Goal: Task Accomplishment & Management: Manage account settings

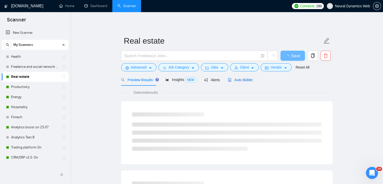
click at [234, 81] on span "Auto Bidder" at bounding box center [240, 80] width 25 height 4
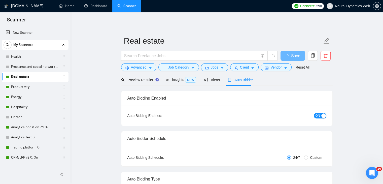
checkbox input "true"
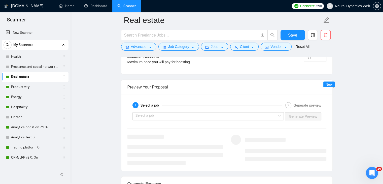
scroll to position [935, 0]
click at [39, 90] on link "Productivity" at bounding box center [35, 87] width 48 height 10
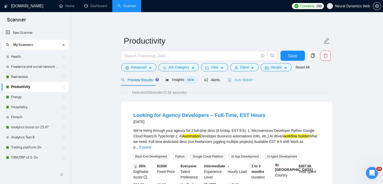
click at [235, 85] on div "Auto Bidder" at bounding box center [240, 80] width 25 height 12
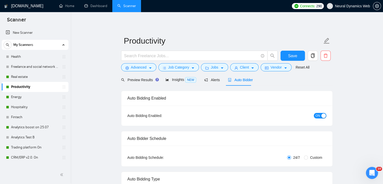
checkbox input "true"
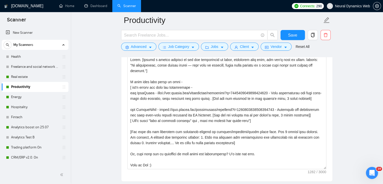
scroll to position [557, 0]
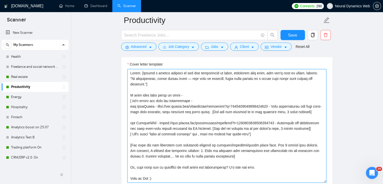
click at [186, 79] on textarea "Cover letter template:" at bounding box center [226, 125] width 199 height 113
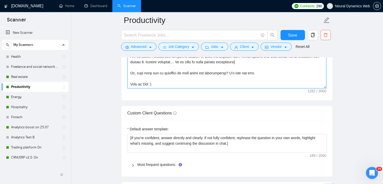
scroll to position [652, 0]
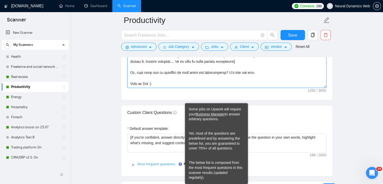
type textarea "Hello. [Create a phrase tailored to the job description or title, something lik…"
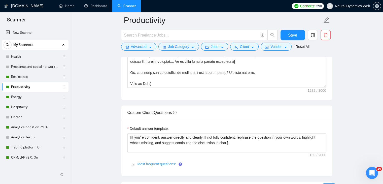
click at [161, 165] on link "Most frequent questions:" at bounding box center [157, 164] width 39 height 4
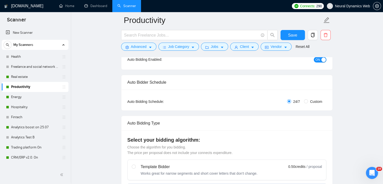
scroll to position [60, 0]
click at [292, 38] on span "Save" at bounding box center [292, 35] width 9 height 6
click at [21, 100] on link "Energy" at bounding box center [35, 97] width 48 height 10
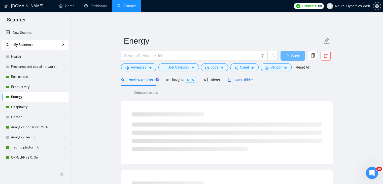
click at [237, 78] on span "Auto Bidder" at bounding box center [240, 80] width 25 height 4
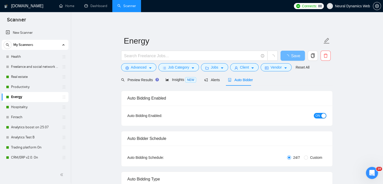
checkbox input "true"
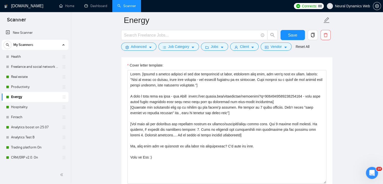
scroll to position [556, 0]
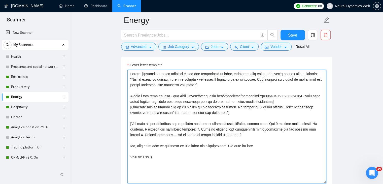
click at [129, 95] on textarea "Cover letter template:" at bounding box center [226, 126] width 199 height 113
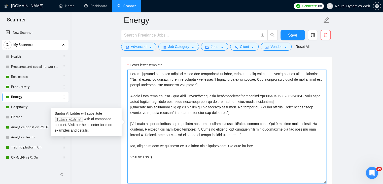
click at [131, 95] on textarea "Cover letter template:" at bounding box center [226, 126] width 199 height 113
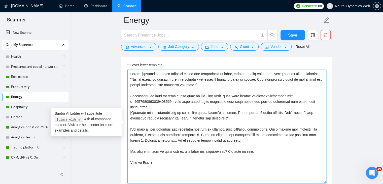
click at [133, 96] on textarea "Cover letter template:" at bounding box center [226, 126] width 199 height 113
click at [214, 95] on textarea "Cover letter template:" at bounding box center [226, 126] width 199 height 113
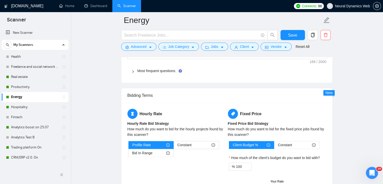
scroll to position [797, 0]
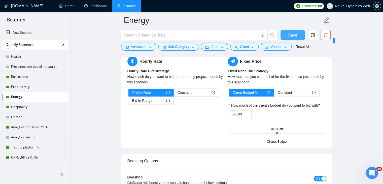
type textarea "Hello. [Create a phrase tailored to the job description or title, something lik…"
click at [292, 35] on span "Save" at bounding box center [292, 35] width 9 height 6
click at [10, 105] on div "Hospitality" at bounding box center [36, 107] width 60 height 10
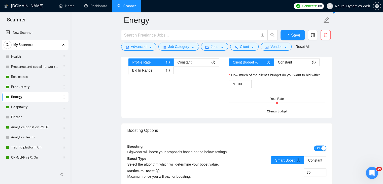
checkbox input "true"
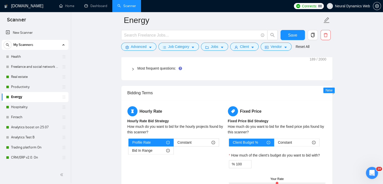
scroll to position [746, 0]
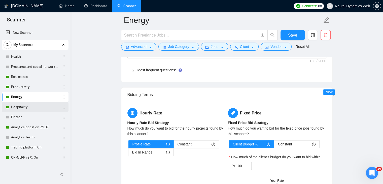
click at [20, 109] on link "Hospitality" at bounding box center [35, 107] width 48 height 10
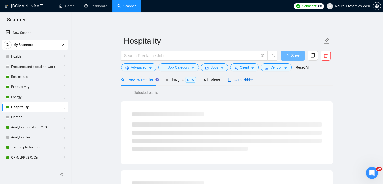
click at [245, 79] on span "Auto Bidder" at bounding box center [240, 80] width 25 height 4
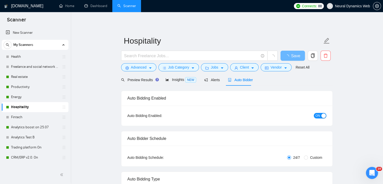
checkbox input "true"
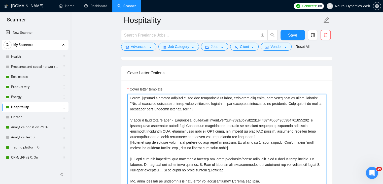
click at [131, 103] on textarea "Cover letter template:" at bounding box center [226, 150] width 199 height 113
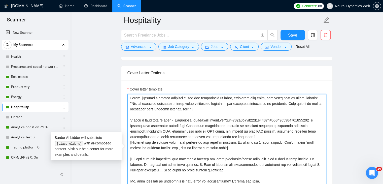
click at [131, 120] on textarea "Cover letter template:" at bounding box center [226, 150] width 199 height 113
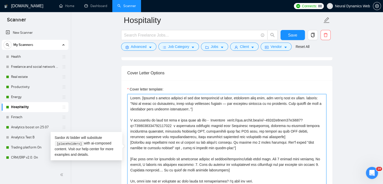
click at [211, 120] on textarea "Cover letter template:" at bounding box center [226, 150] width 199 height 113
click at [230, 102] on textarea "Cover letter template:" at bounding box center [226, 150] width 199 height 113
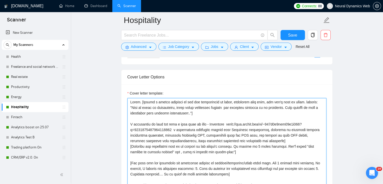
scroll to position [529, 0]
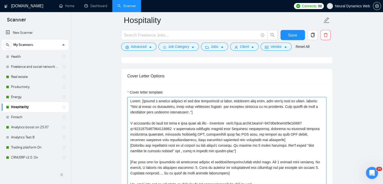
drag, startPoint x: 229, startPoint y: 122, endPoint x: 171, endPoint y: 130, distance: 57.7
click at [171, 130] on textarea "Cover letter template:" at bounding box center [226, 153] width 199 height 113
type textarea "Hello. [Create a phrase tailored to the job description or title, something lik…"
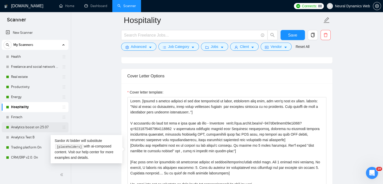
click at [23, 128] on link "Analytics boost on 25.07" at bounding box center [35, 127] width 48 height 10
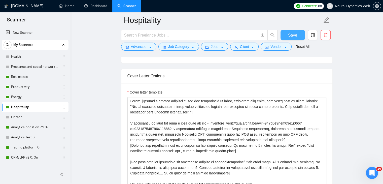
click at [294, 37] on span "Save" at bounding box center [292, 35] width 9 height 6
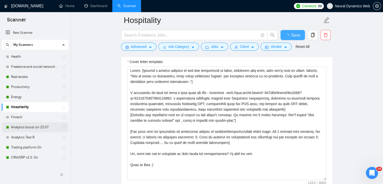
checkbox input "true"
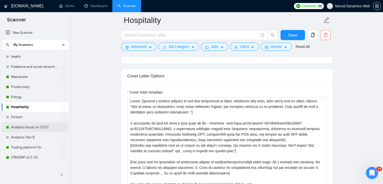
click at [20, 126] on link "Analytics boost on 25.07" at bounding box center [35, 127] width 48 height 10
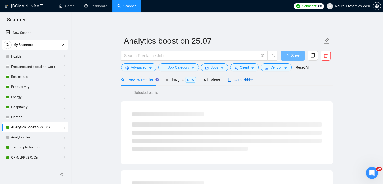
click at [236, 82] on span "Auto Bidder" at bounding box center [240, 80] width 25 height 4
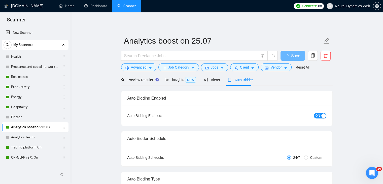
checkbox input "true"
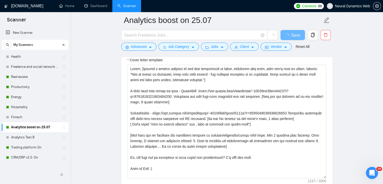
scroll to position [541, 0]
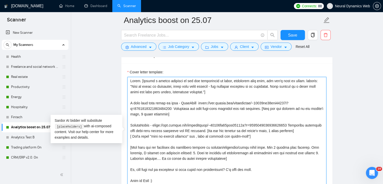
click at [131, 102] on textarea "Cover letter template:" at bounding box center [226, 133] width 199 height 113
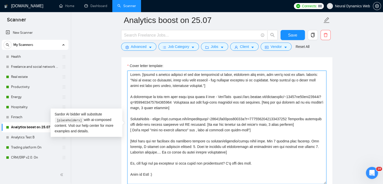
scroll to position [548, 0]
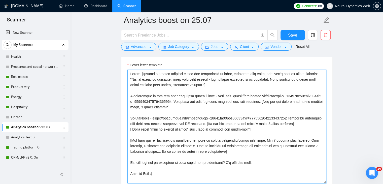
click at [217, 94] on textarea "Cover letter template:" at bounding box center [226, 126] width 199 height 113
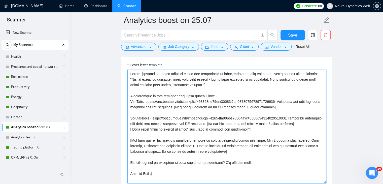
click at [218, 94] on textarea "Cover letter template:" at bounding box center [226, 126] width 199 height 113
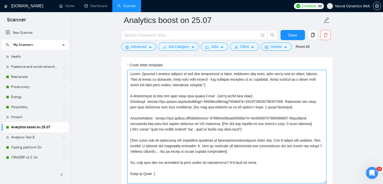
click at [131, 99] on textarea "Cover letter template:" at bounding box center [226, 126] width 199 height 113
click at [302, 121] on textarea "Cover letter template:" at bounding box center [226, 126] width 199 height 113
click at [260, 128] on textarea "Cover letter template:" at bounding box center [226, 126] width 199 height 113
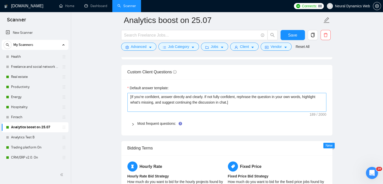
scroll to position [686, 0]
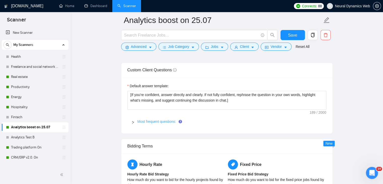
type textarea "Hello. [Create a phrase tailored to the job description or title, something lik…"
click at [150, 120] on link "Most frequent questions:" at bounding box center [157, 121] width 39 height 4
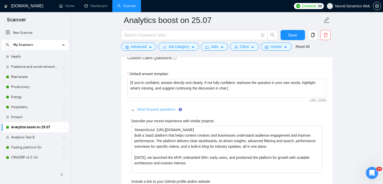
scroll to position [699, 0]
click at [286, 31] on button "Save" at bounding box center [293, 35] width 24 height 10
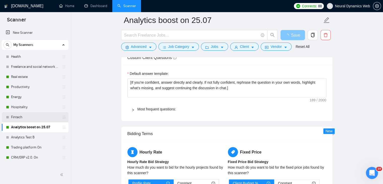
scroll to position [36, 0]
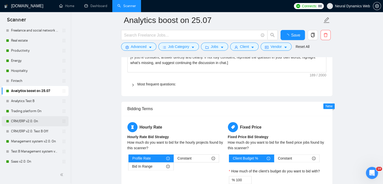
click at [22, 125] on link "CRM/ERP v2.0. On" at bounding box center [35, 121] width 48 height 10
